Goal: Find specific page/section: Find specific page/section

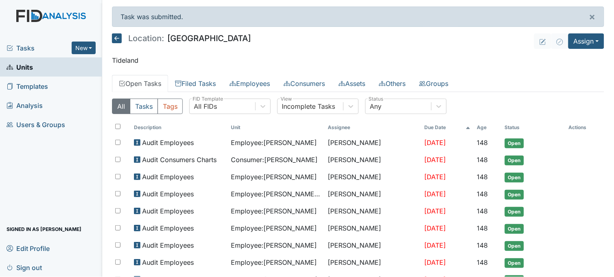
click at [26, 45] on span "Tasks" at bounding box center [39, 48] width 65 height 10
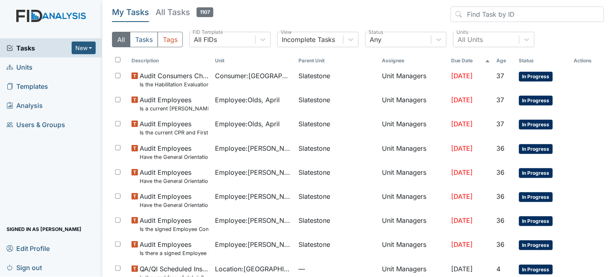
click at [41, 67] on link "Units" at bounding box center [51, 66] width 102 height 19
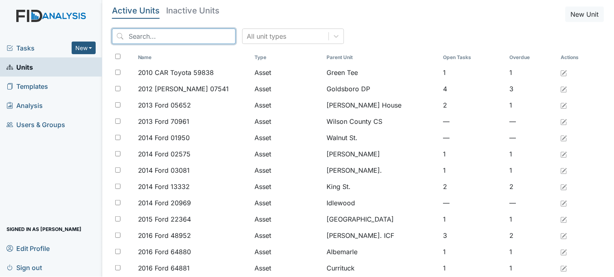
click at [178, 32] on input "search" at bounding box center [174, 36] width 124 height 15
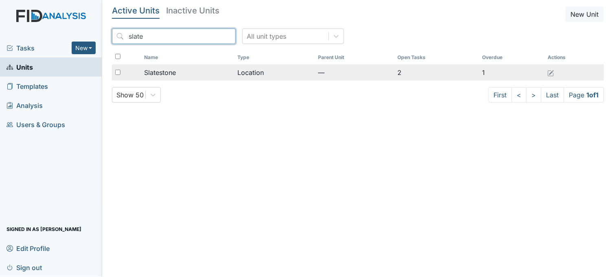
type input "slate"
click at [188, 68] on div "Slatestone" at bounding box center [187, 73] width 87 height 10
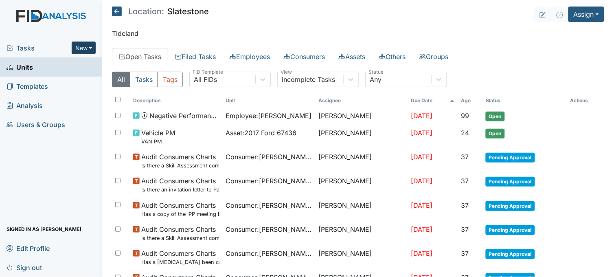
click at [83, 50] on button "New" at bounding box center [84, 48] width 24 height 13
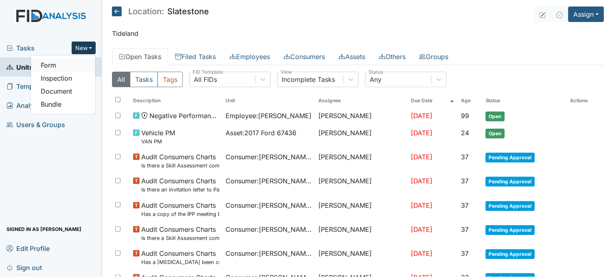
click at [75, 63] on link "Form" at bounding box center [63, 65] width 64 height 13
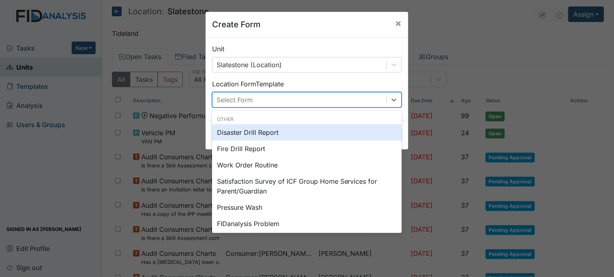
click at [279, 94] on div "Select Form" at bounding box center [300, 99] width 174 height 15
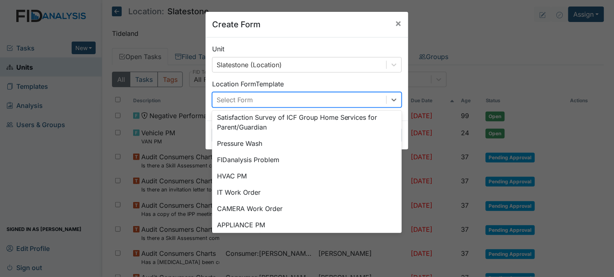
scroll to position [101, 0]
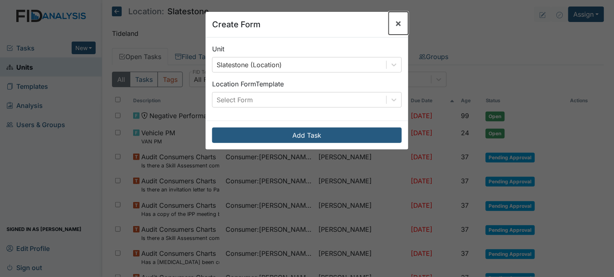
click at [396, 24] on span "×" at bounding box center [398, 23] width 7 height 12
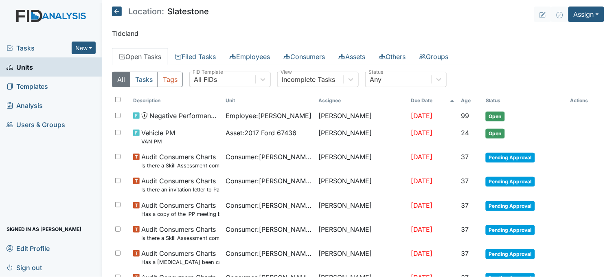
click at [40, 66] on link "Units" at bounding box center [51, 66] width 102 height 19
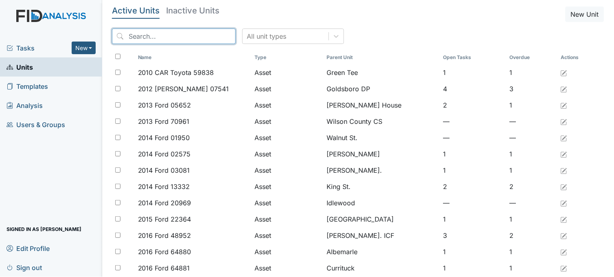
click at [189, 36] on input "search" at bounding box center [174, 36] width 124 height 15
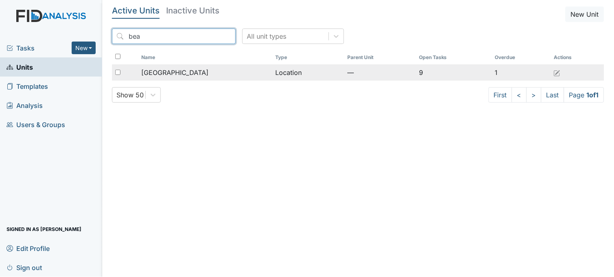
type input "bea"
click at [191, 79] on td "[GEOGRAPHIC_DATA]" at bounding box center [205, 72] width 134 height 16
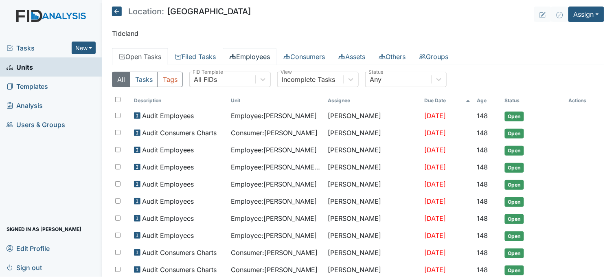
click at [257, 58] on link "Employees" at bounding box center [250, 56] width 54 height 17
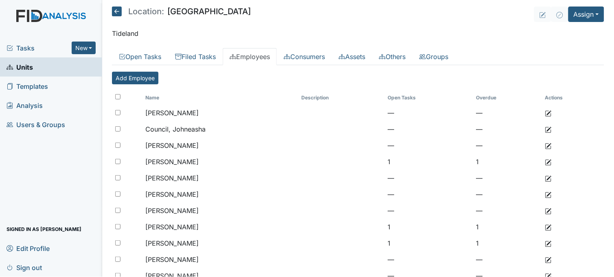
click at [43, 64] on link "Units" at bounding box center [51, 66] width 102 height 19
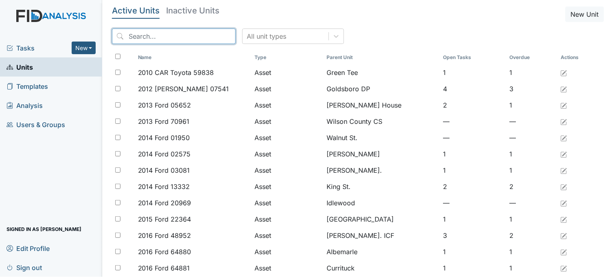
click at [154, 34] on input "search" at bounding box center [174, 36] width 124 height 15
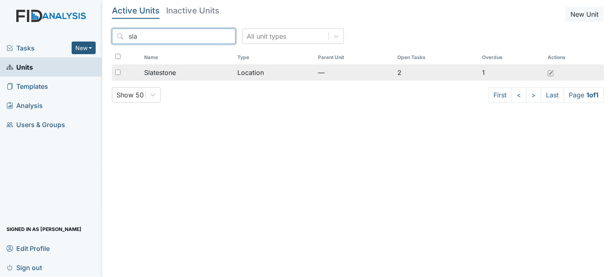
type input "sla"
click at [151, 72] on span "Slatestone" at bounding box center [160, 73] width 32 height 10
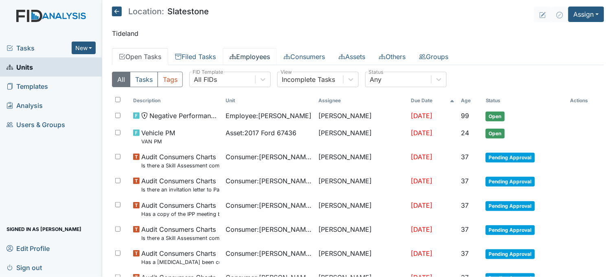
click at [254, 57] on link "Employees" at bounding box center [250, 56] width 54 height 17
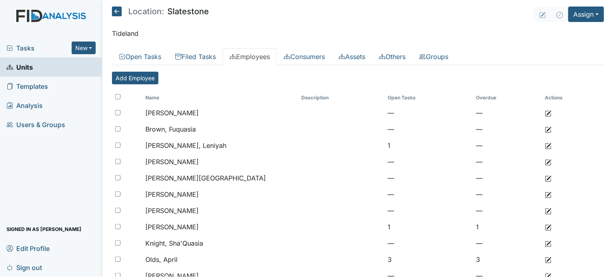
click at [52, 66] on link "Units" at bounding box center [51, 66] width 102 height 19
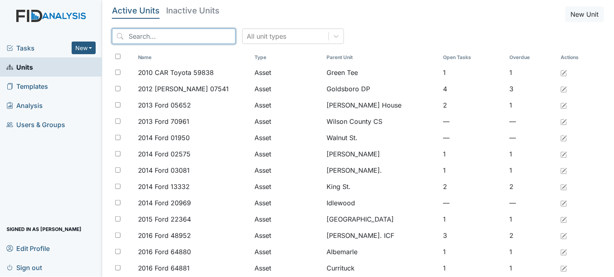
click at [167, 37] on input "search" at bounding box center [174, 36] width 124 height 15
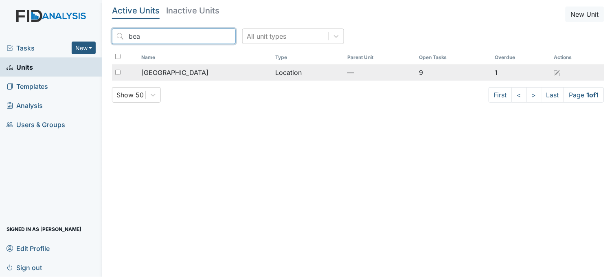
type input "bea"
click at [160, 77] on span "[GEOGRAPHIC_DATA]" at bounding box center [174, 73] width 67 height 10
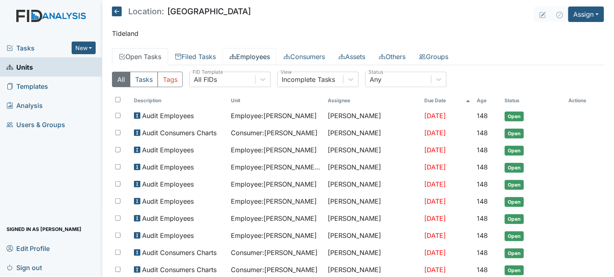
click at [249, 60] on link "Employees" at bounding box center [250, 56] width 54 height 17
